Goal: Information Seeking & Learning: Learn about a topic

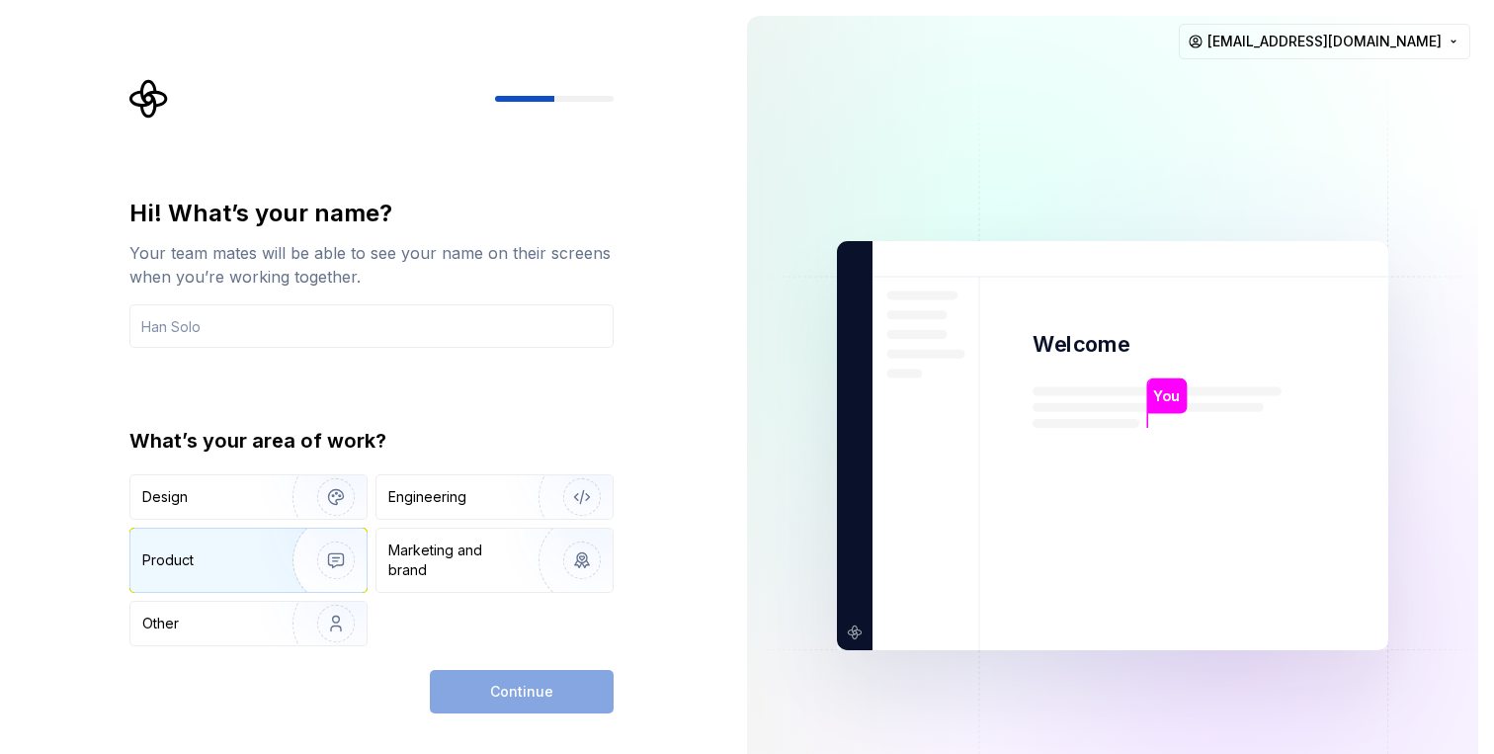
click at [211, 561] on div "Product" at bounding box center [207, 560] width 130 height 20
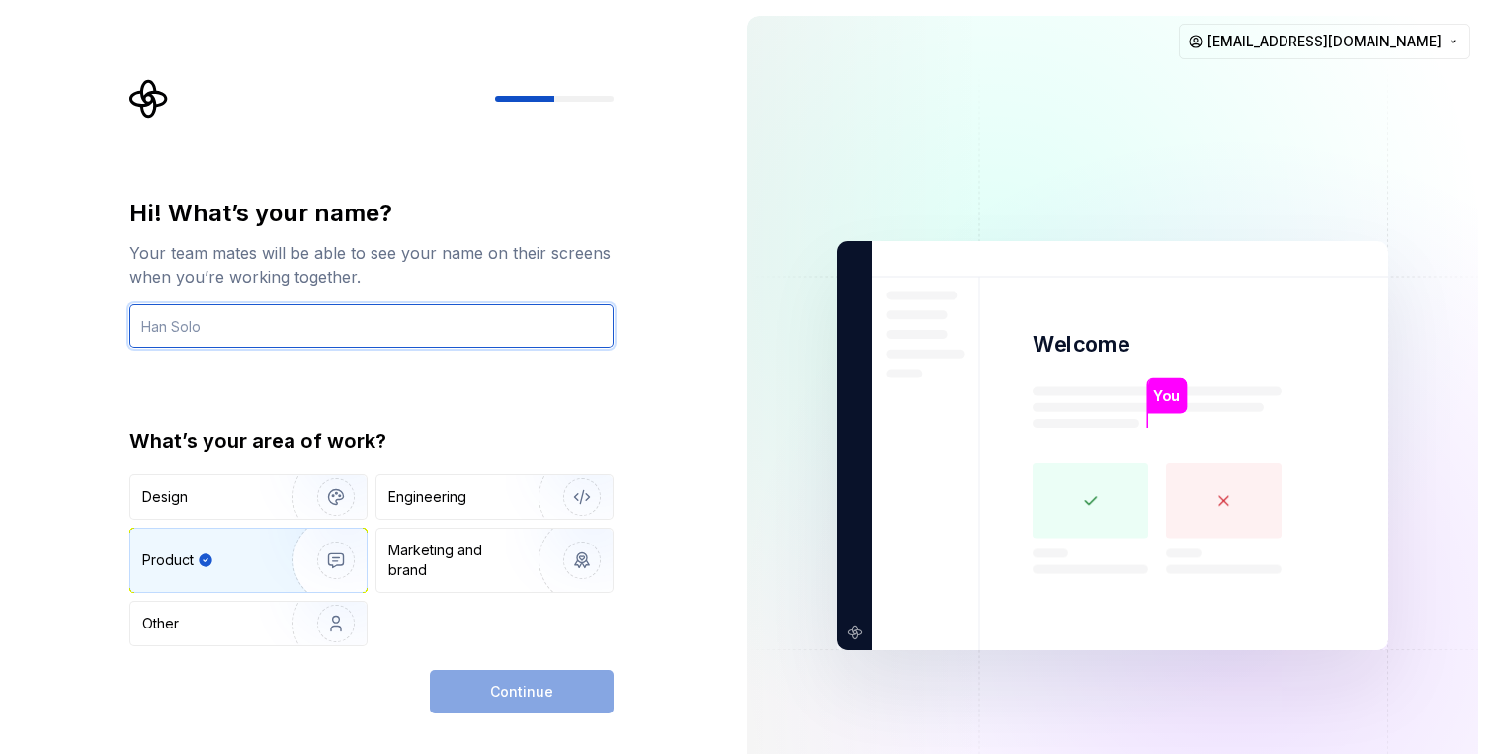
click at [240, 316] on input "text" at bounding box center [371, 325] width 484 height 43
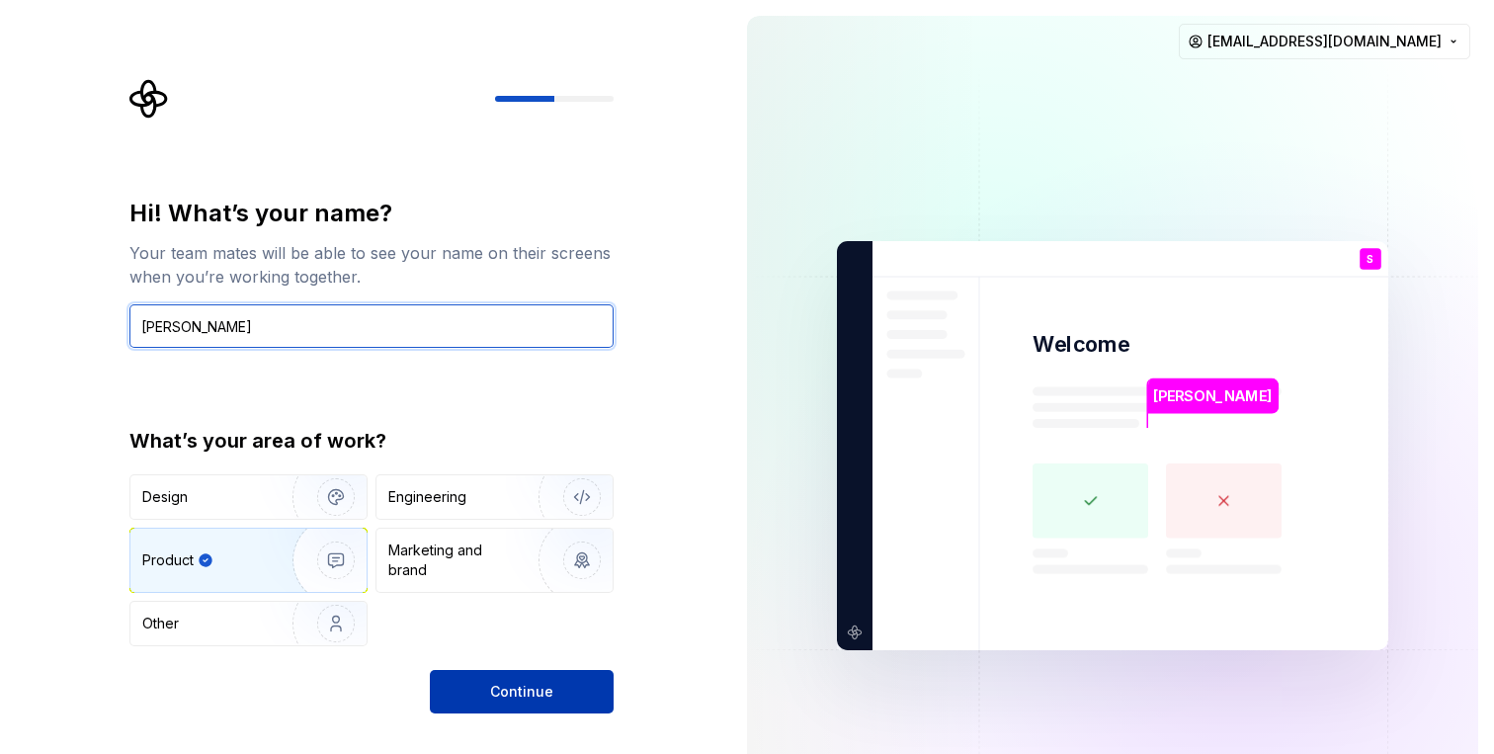
type input "[PERSON_NAME]"
click at [521, 689] on span "Continue" at bounding box center [521, 692] width 63 height 20
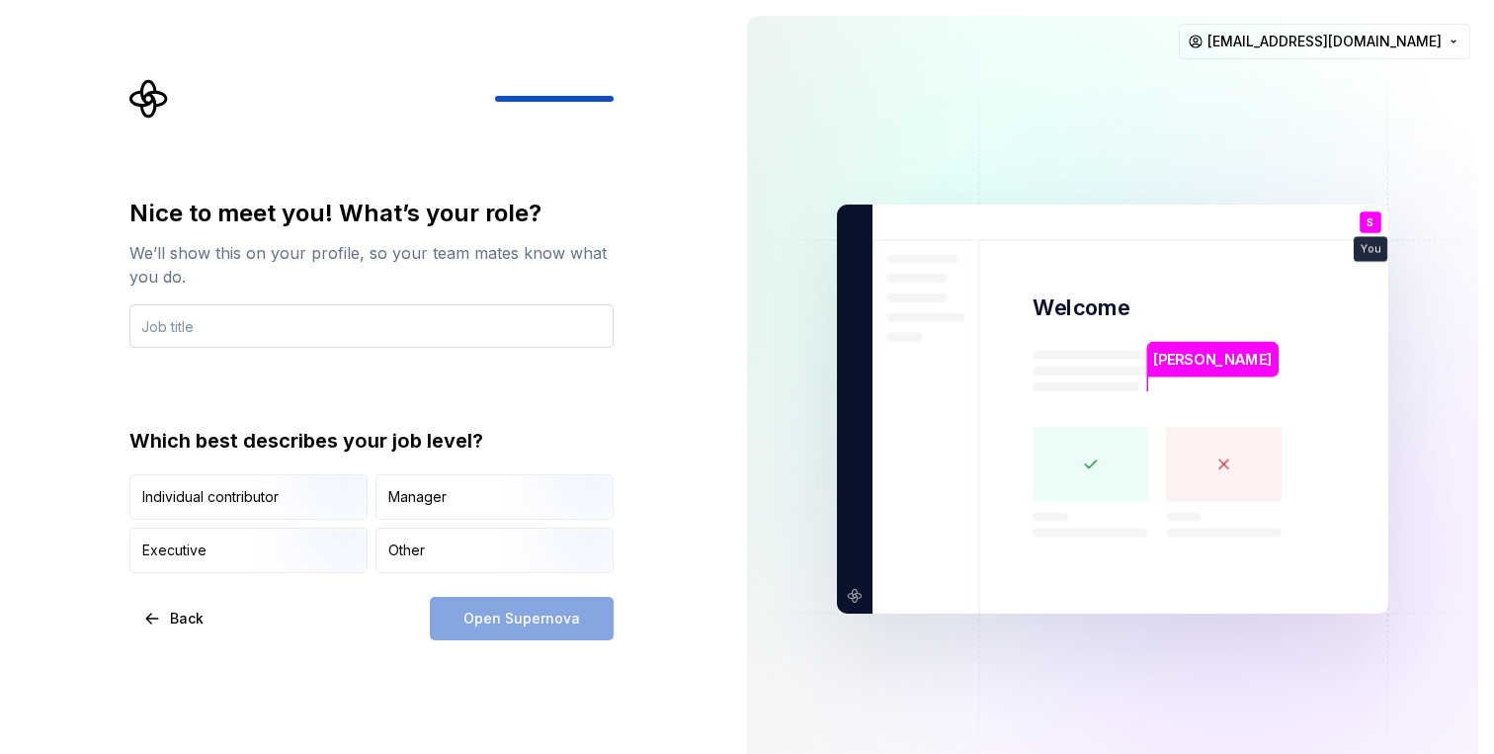
click at [323, 328] on input "text" at bounding box center [371, 325] width 484 height 43
click at [255, 494] on div "Individual contributor" at bounding box center [210, 497] width 136 height 20
click at [279, 328] on input "text" at bounding box center [371, 325] width 484 height 43
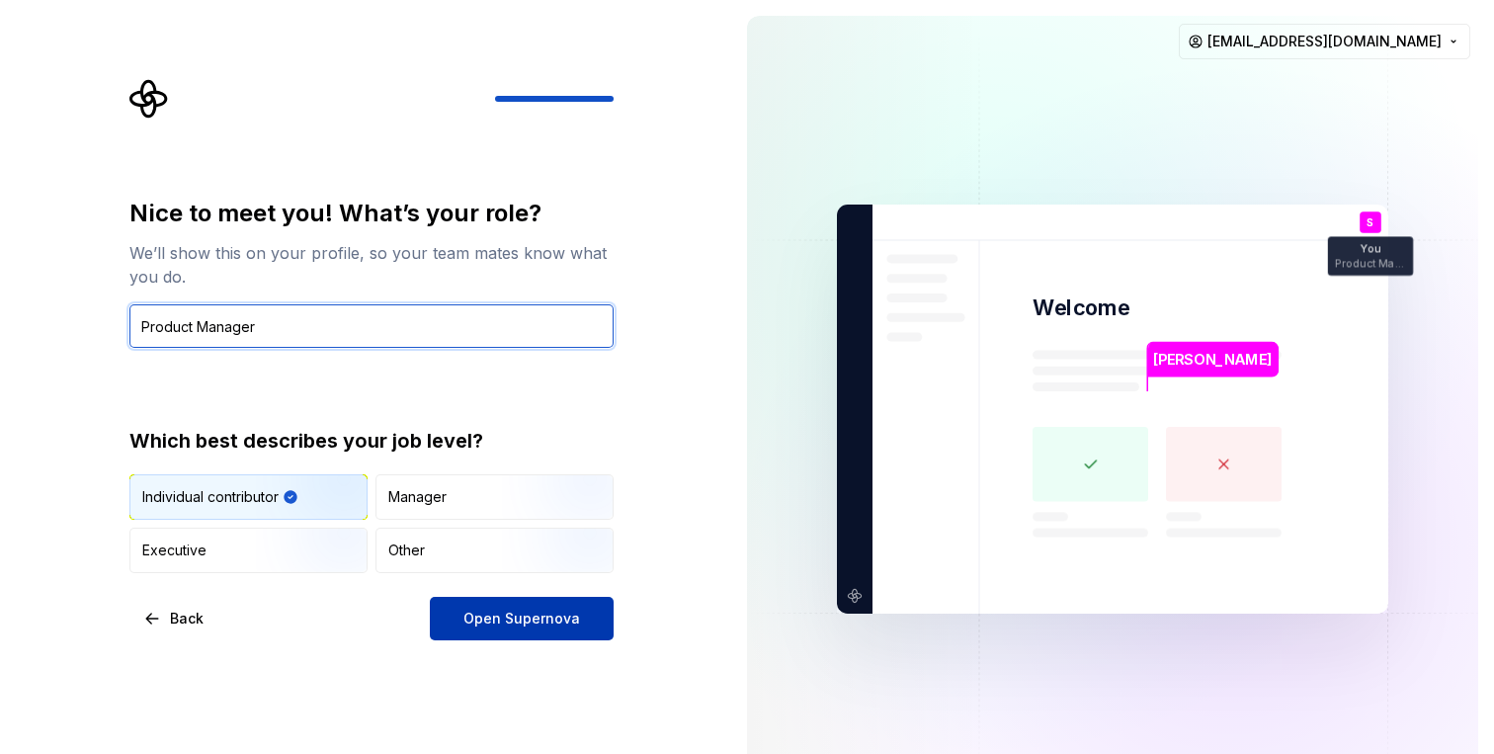
type input "Product Manager"
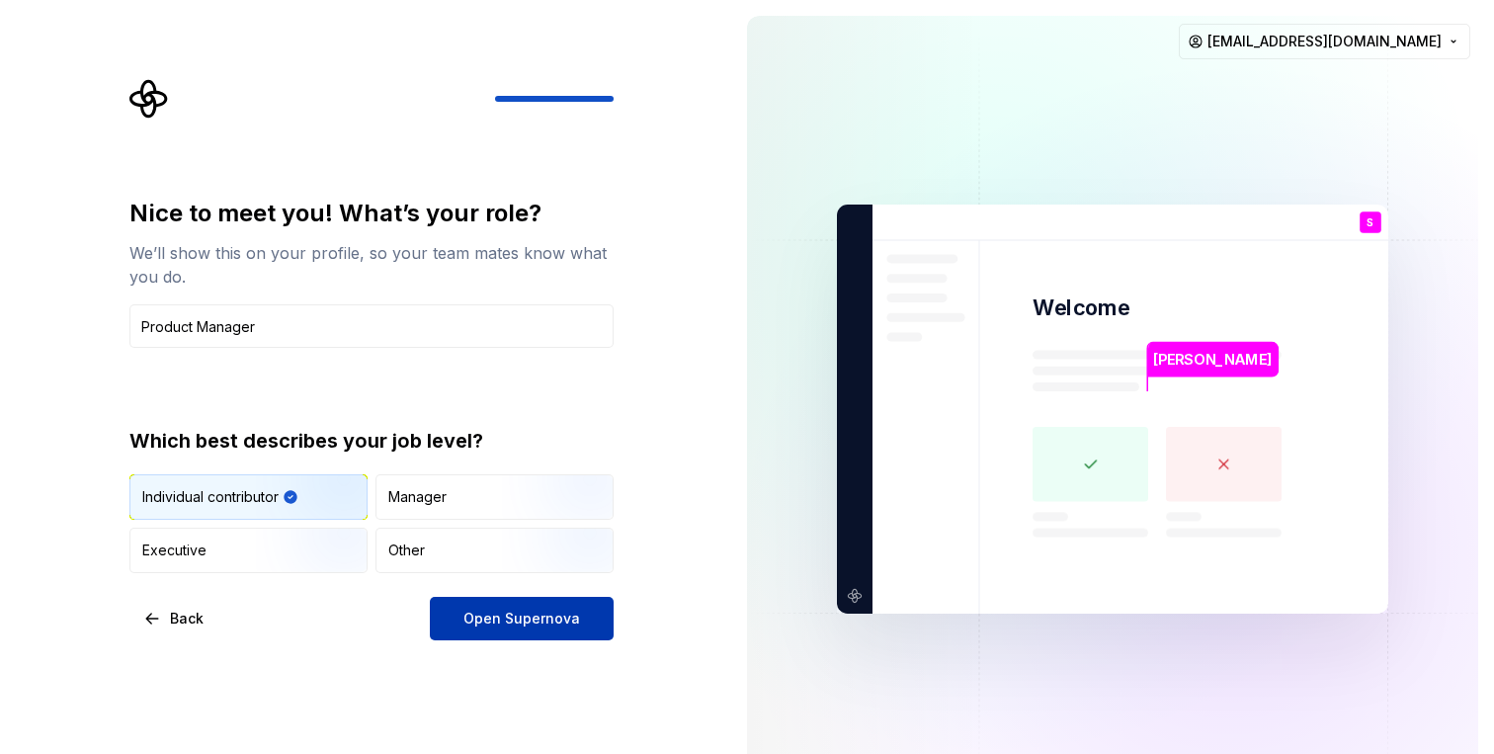
click at [529, 615] on span "Open Supernova" at bounding box center [521, 619] width 117 height 20
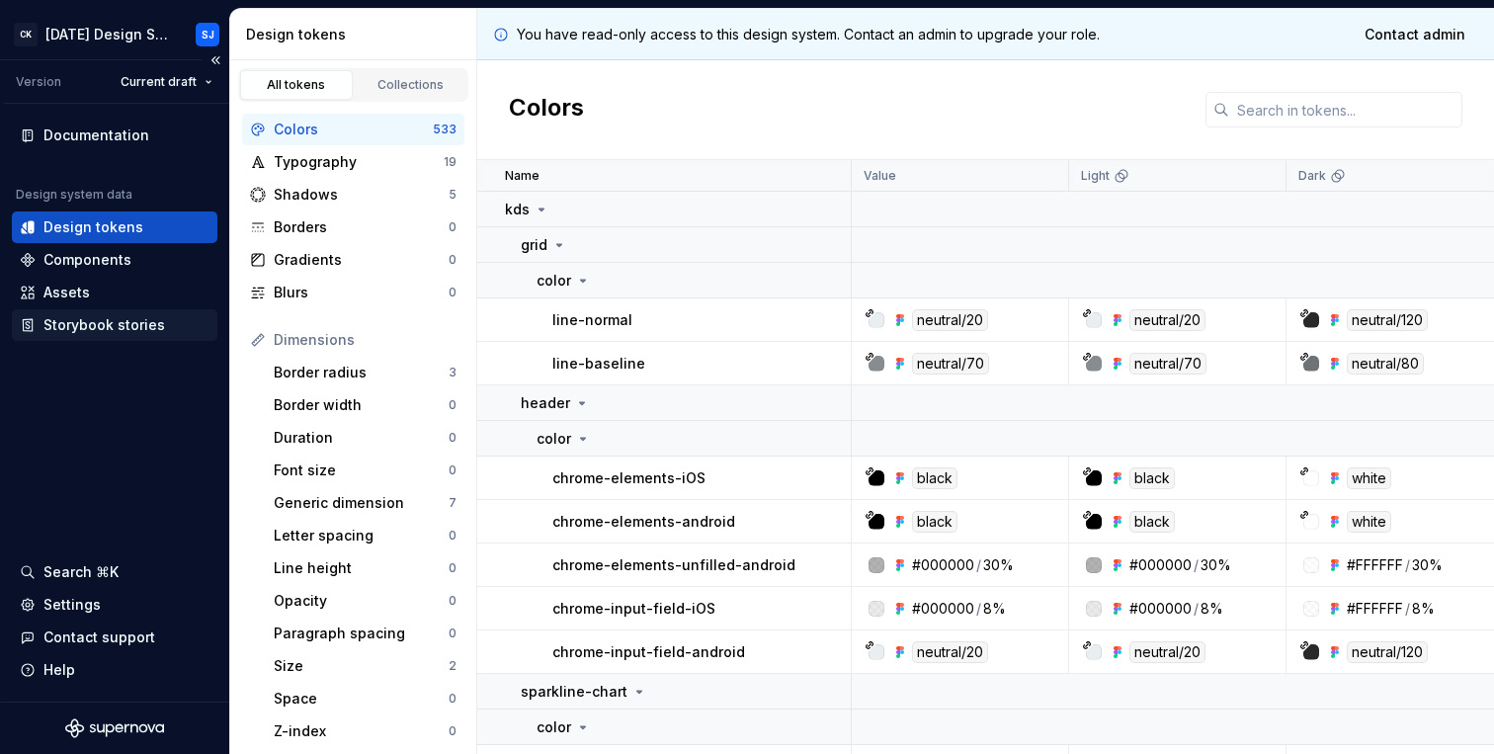
click at [85, 315] on div "Storybook stories" at bounding box center [104, 325] width 122 height 20
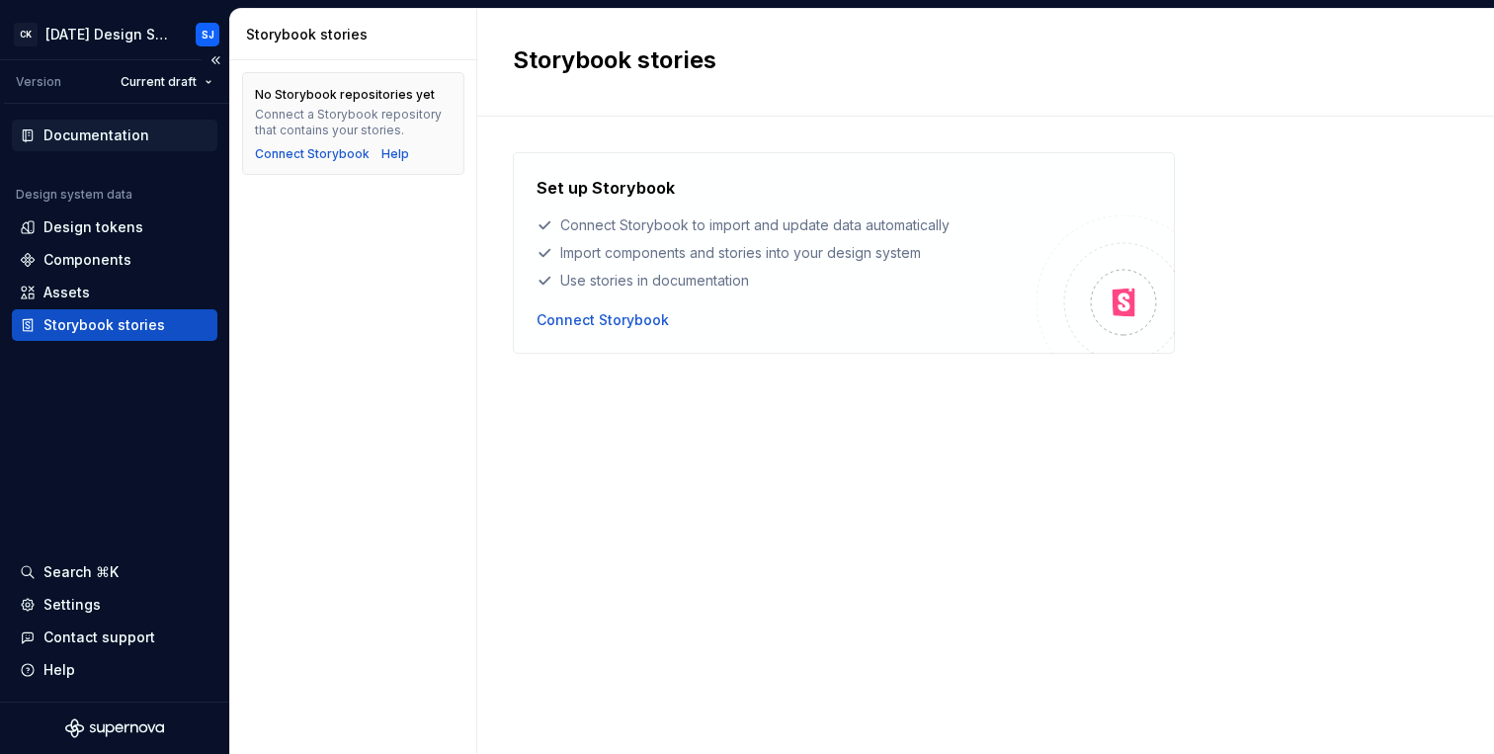
click at [76, 138] on div "Documentation" at bounding box center [96, 136] width 106 height 20
